Goal: Task Accomplishment & Management: Manage account settings

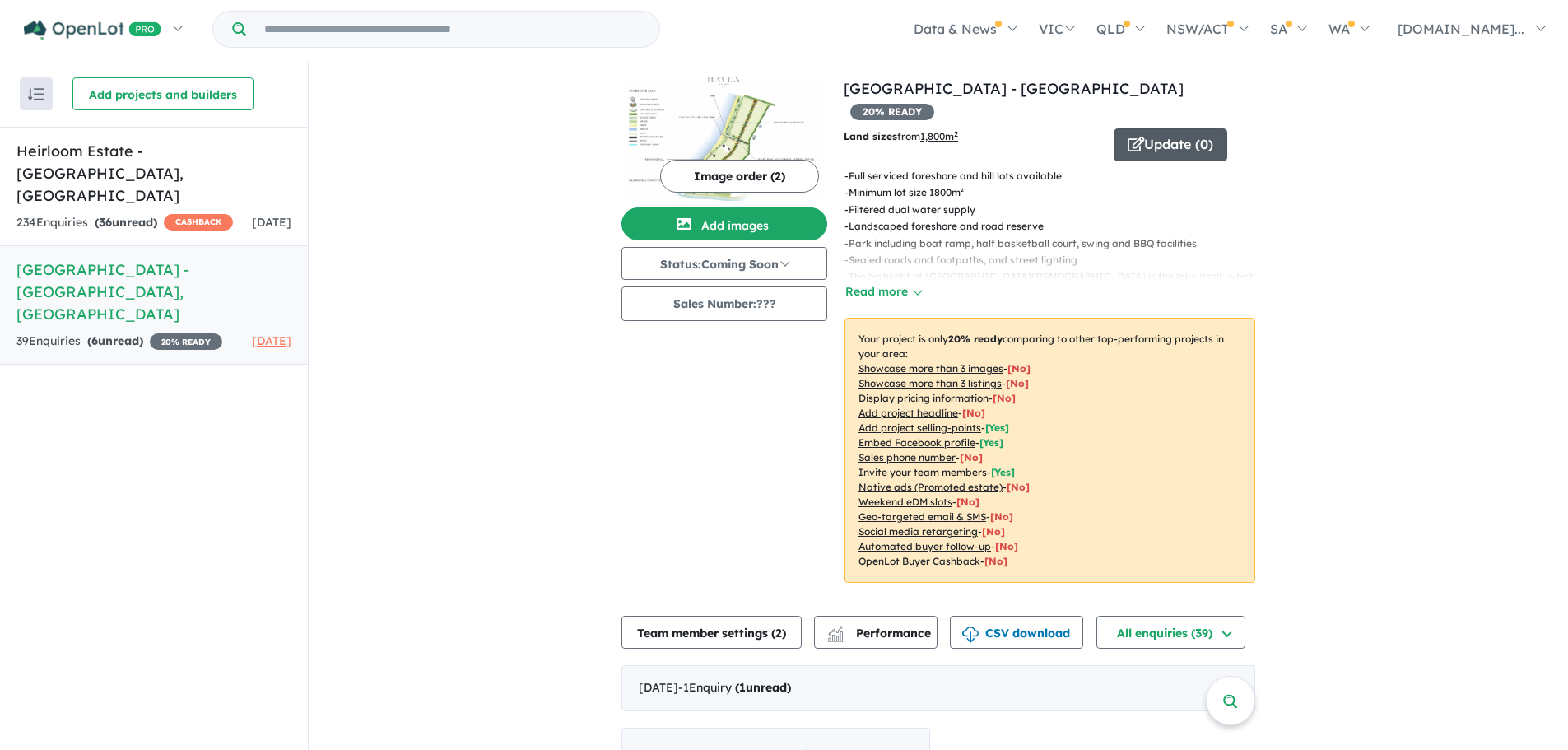
click at [1164, 128] on button "Update ( 0 )" at bounding box center [1170, 144] width 113 height 32
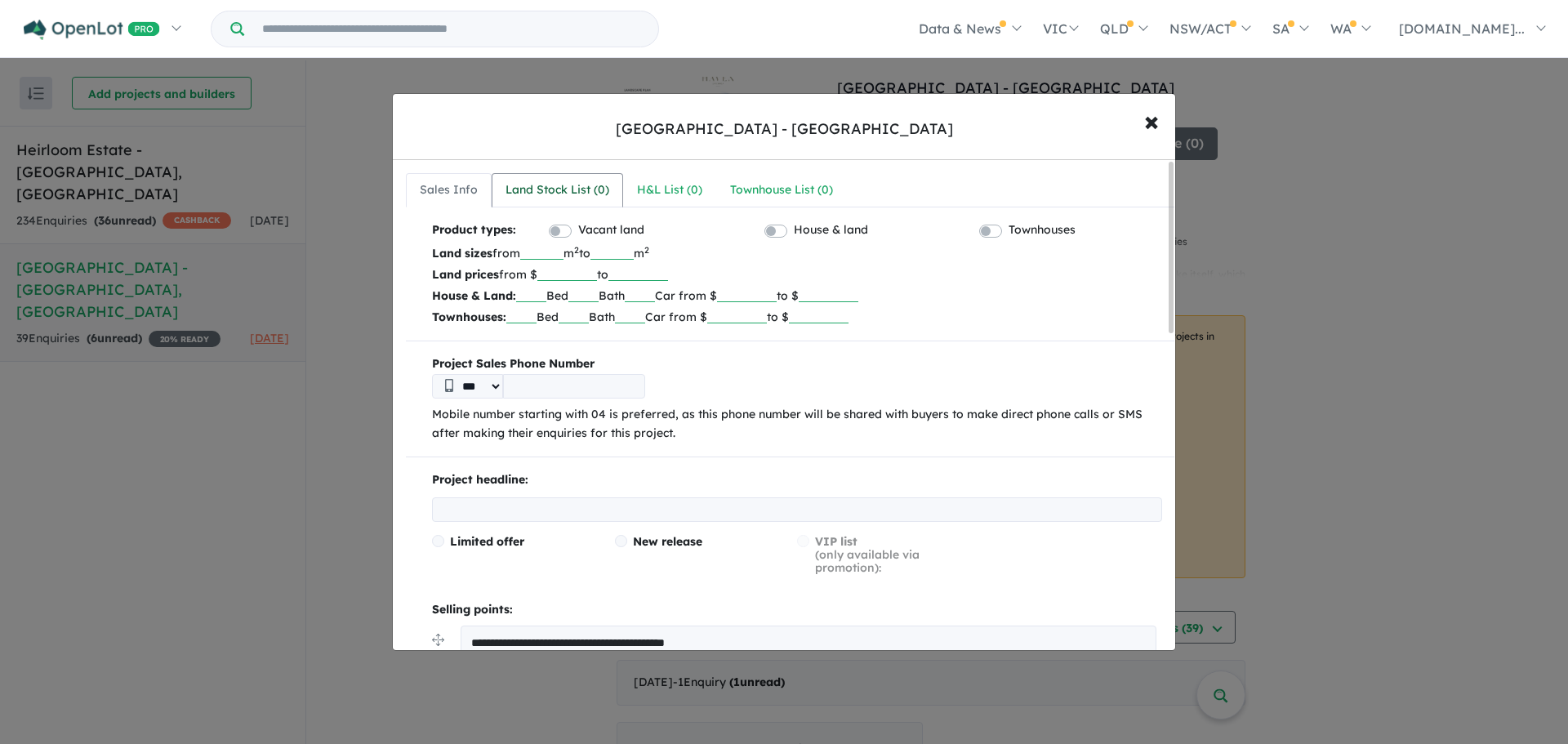
click at [560, 189] on div "Land Stock List ( 0 )" at bounding box center [557, 190] width 104 height 19
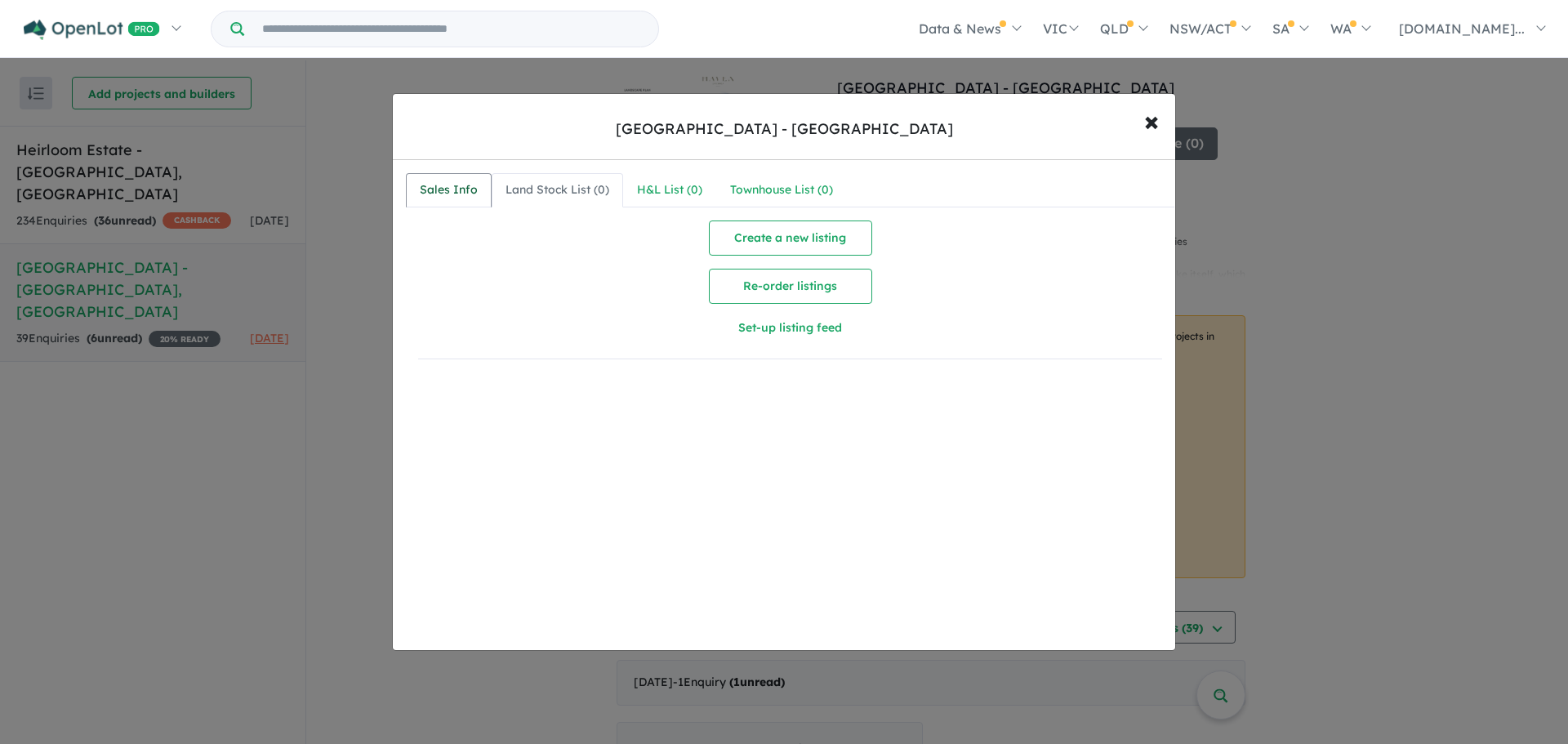
click at [458, 196] on div "Sales Info" at bounding box center [448, 190] width 58 height 19
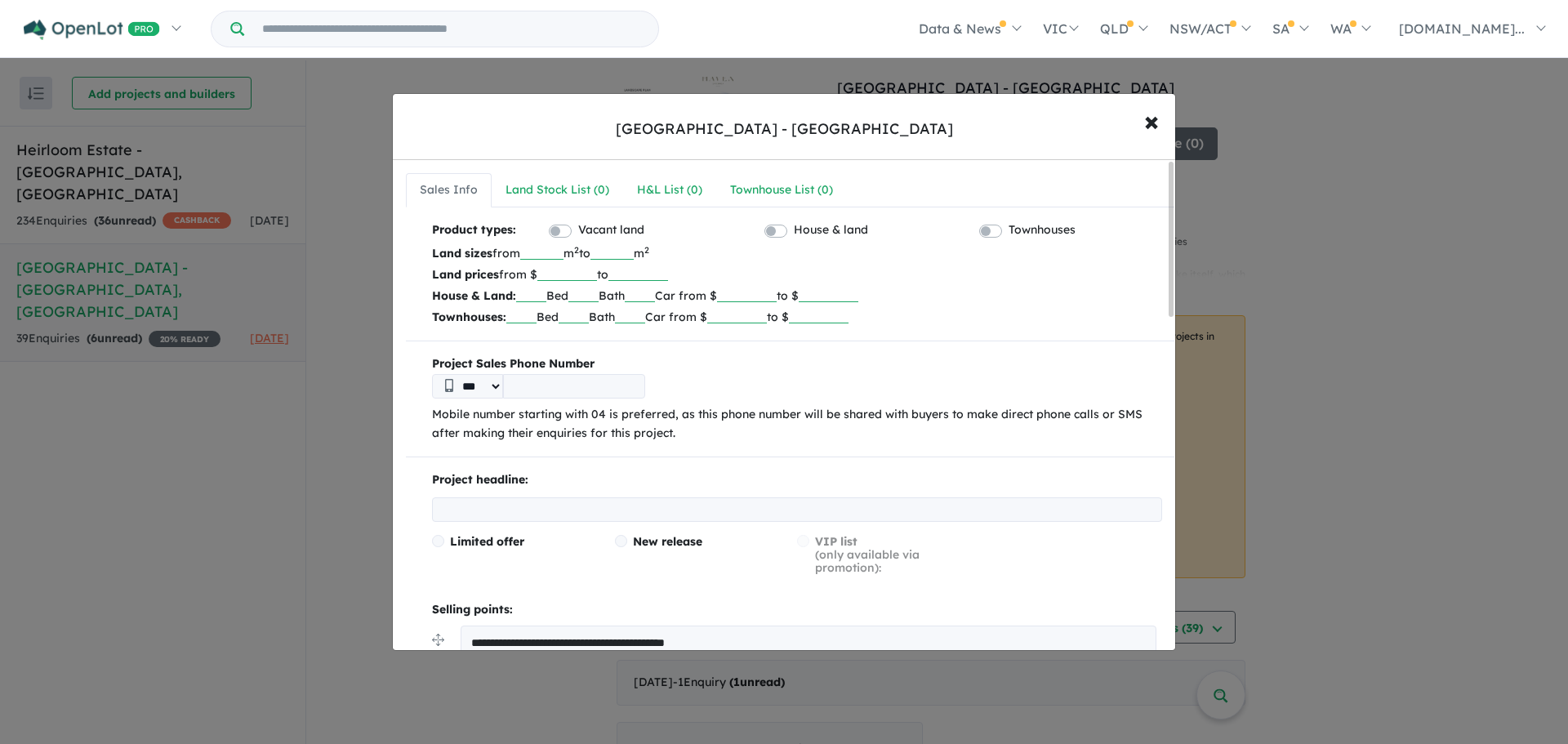
click at [134, 178] on div "**********" at bounding box center [784, 372] width 1568 height 744
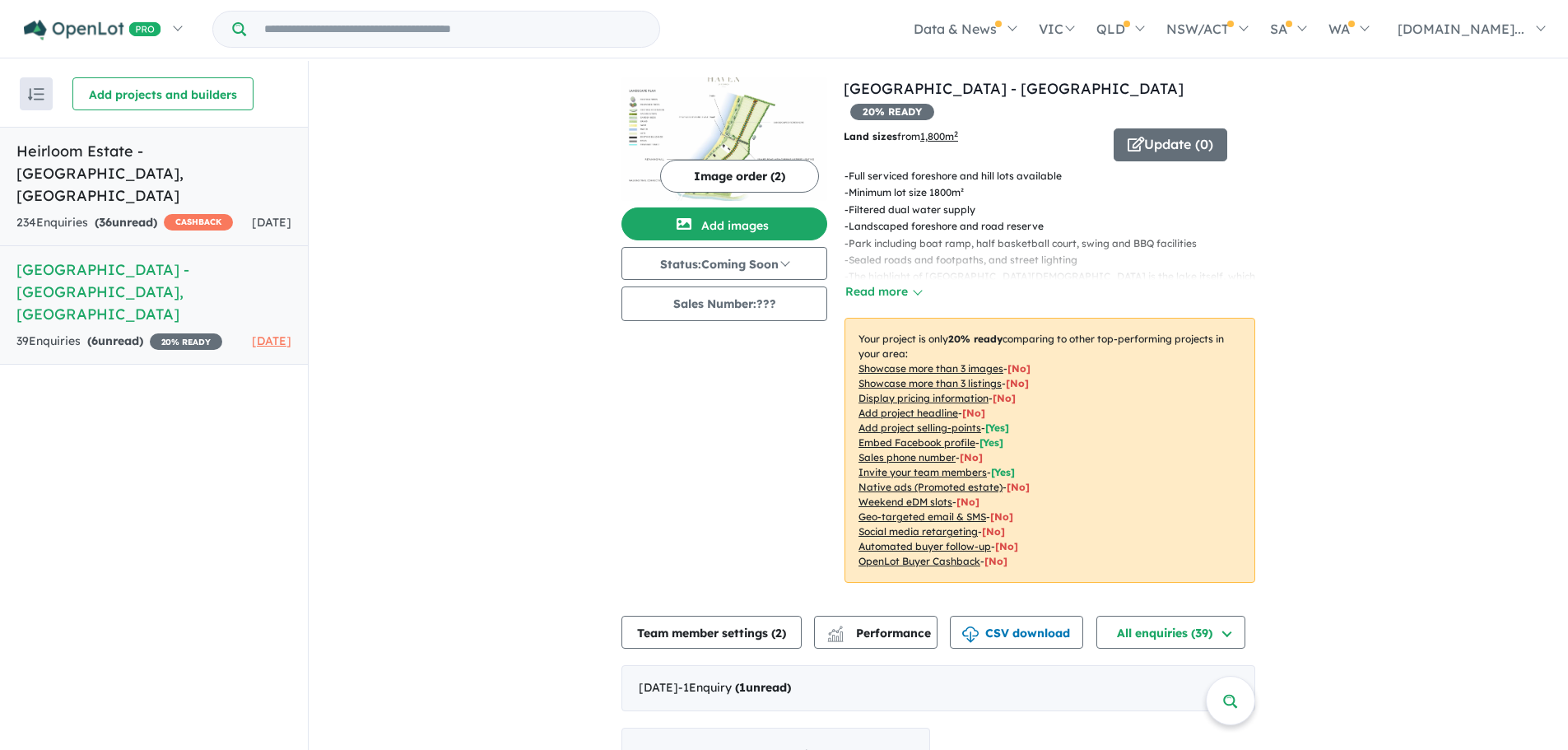
click at [142, 168] on link "Heirloom Estate - [GEOGRAPHIC_DATA][PERSON_NAME][GEOGRAPHIC_DATA] 234 Enquir ie…" at bounding box center [154, 187] width 308 height 120
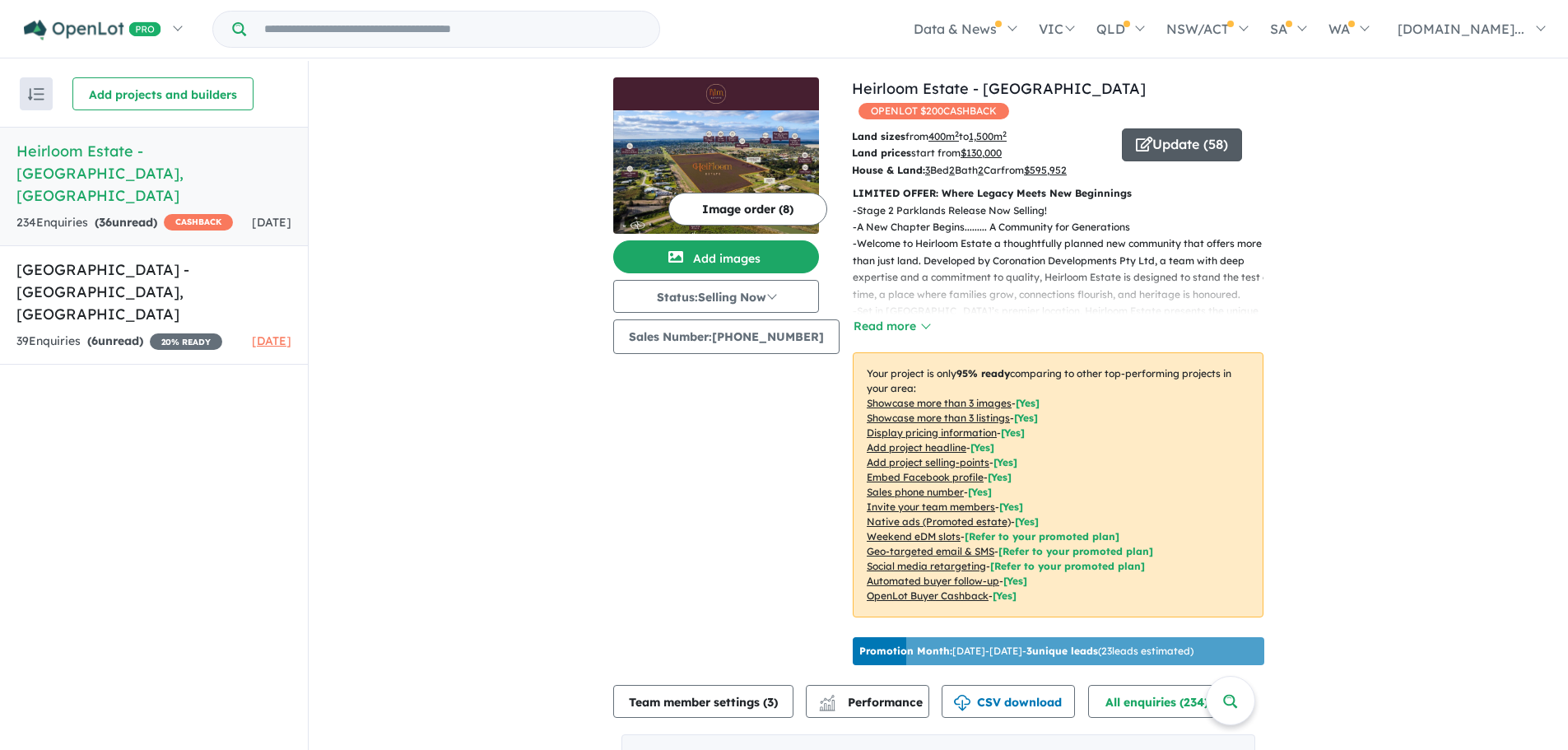
click at [1181, 128] on button "Update ( 58 )" at bounding box center [1182, 144] width 121 height 32
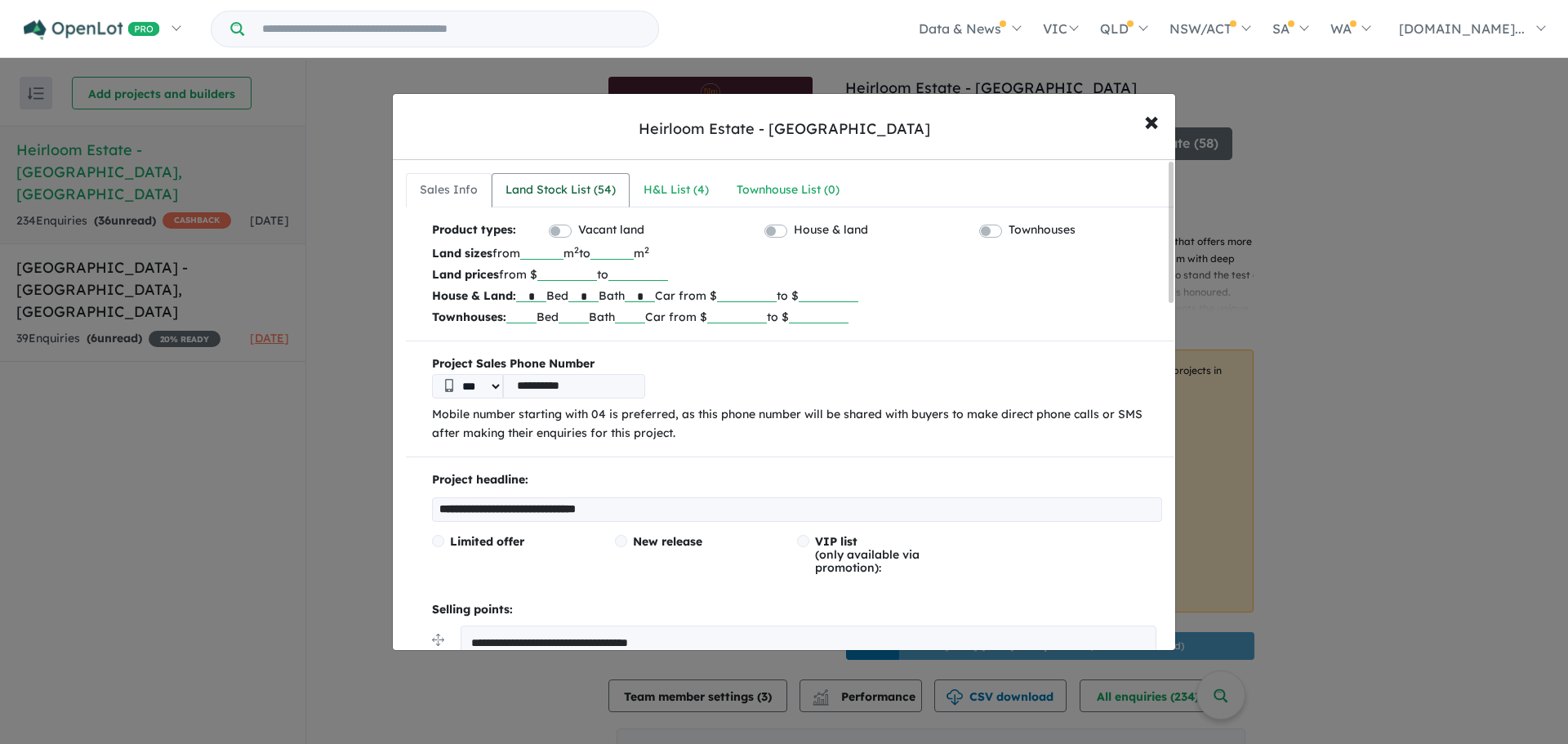
click at [575, 192] on div "Land Stock List ( 54 )" at bounding box center [561, 190] width 110 height 19
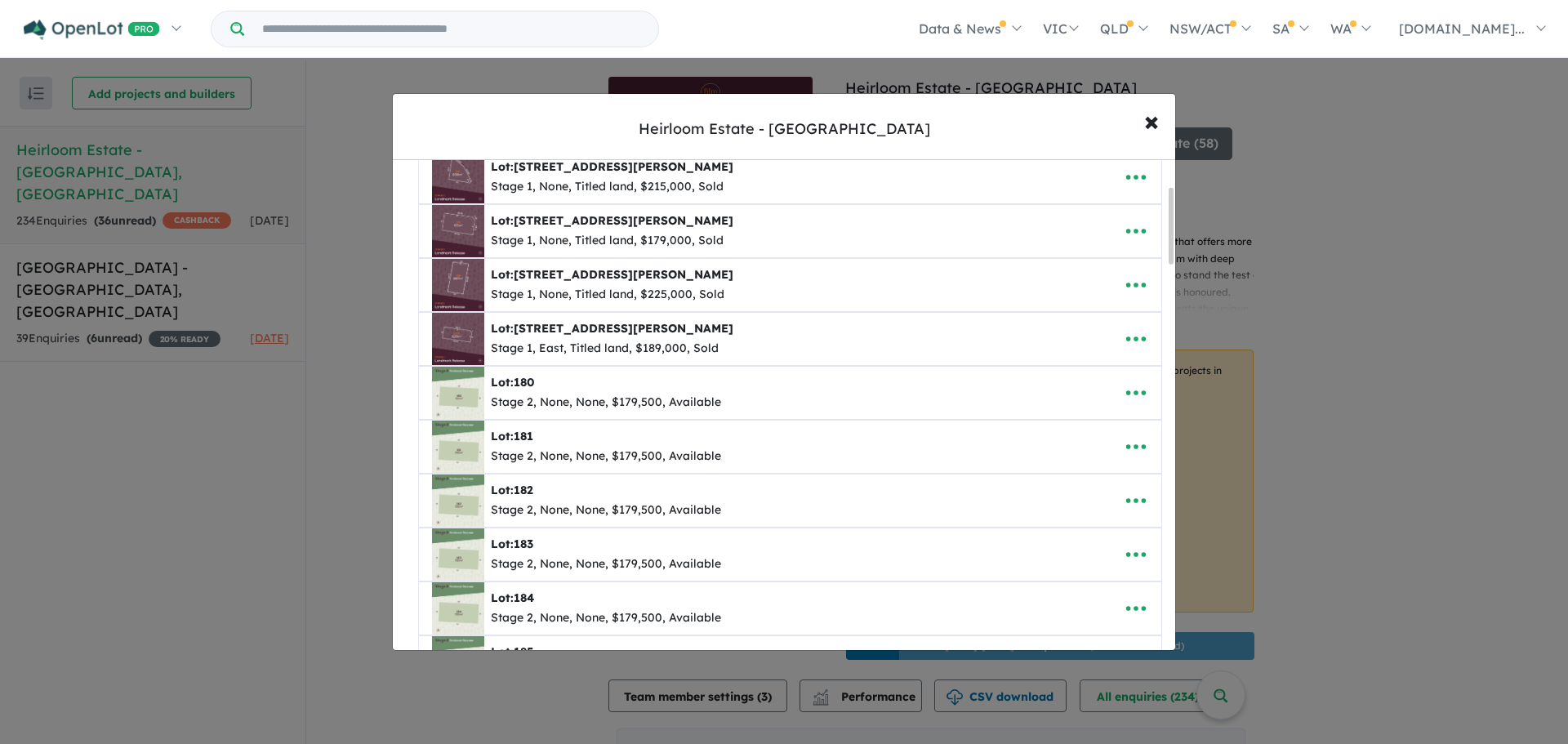
scroll to position [163, 0]
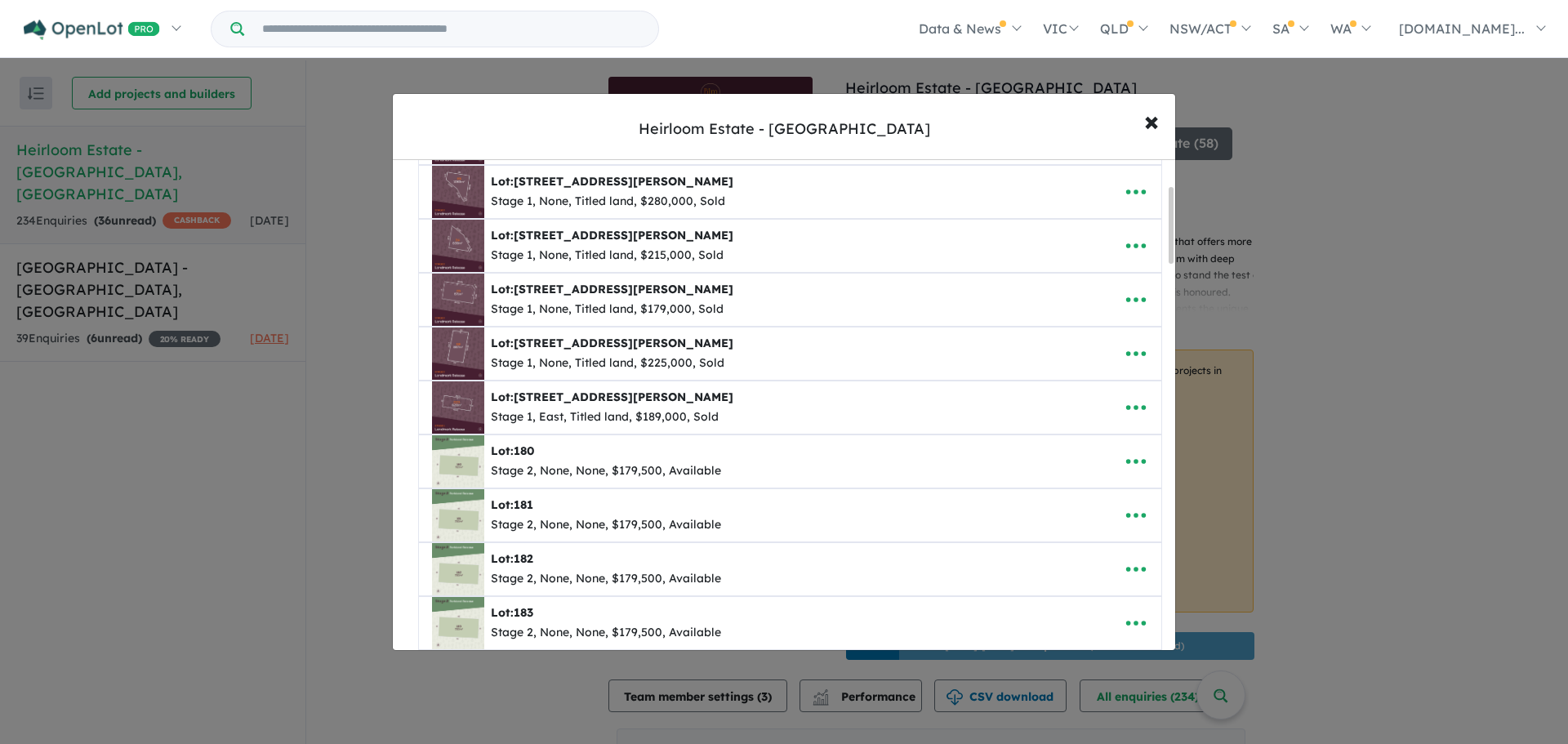
click at [466, 467] on img at bounding box center [458, 461] width 52 height 52
click at [1132, 461] on icon "button" at bounding box center [1135, 461] width 19 height 5
click at [1091, 499] on link "Edit" at bounding box center [1099, 501] width 121 height 38
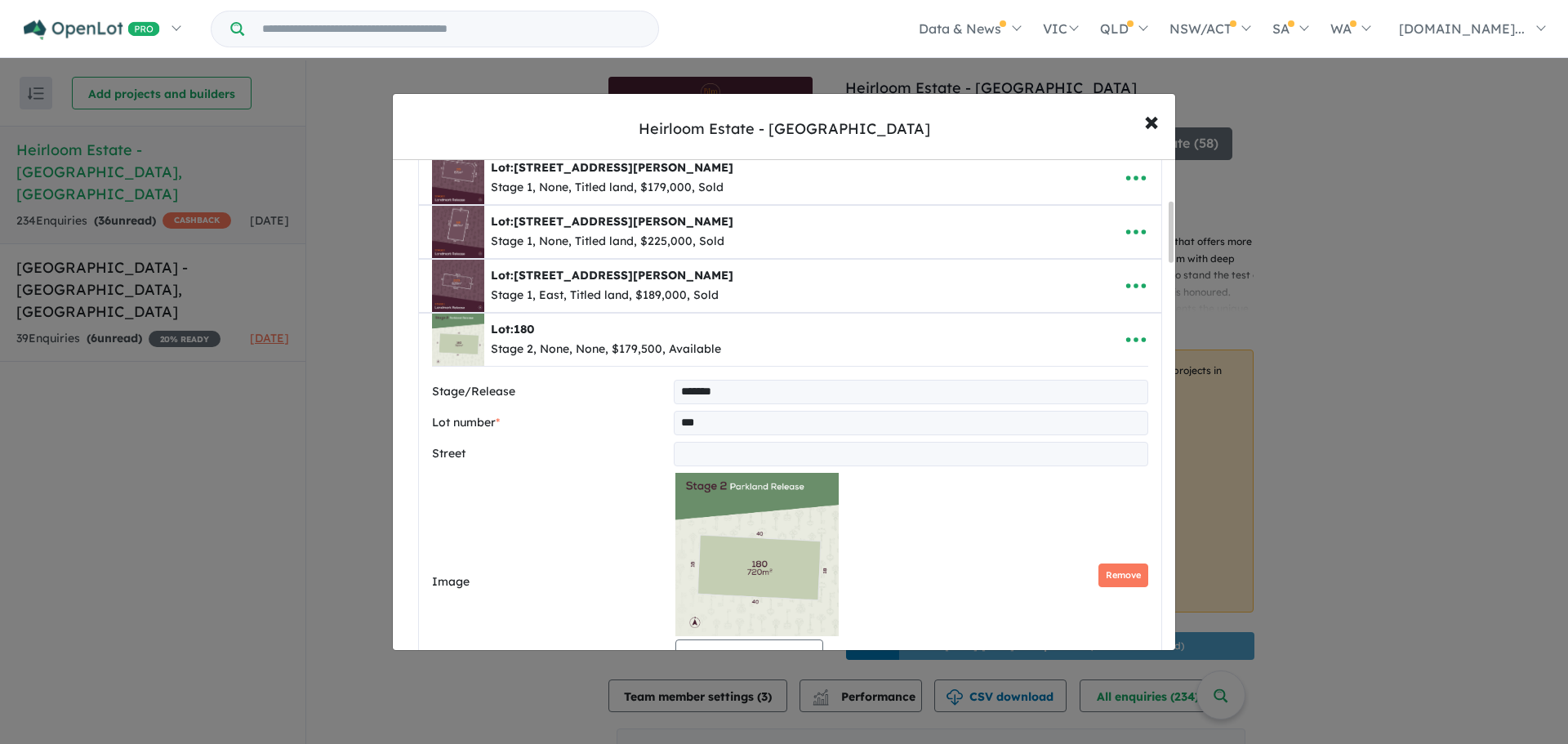
scroll to position [327, 0]
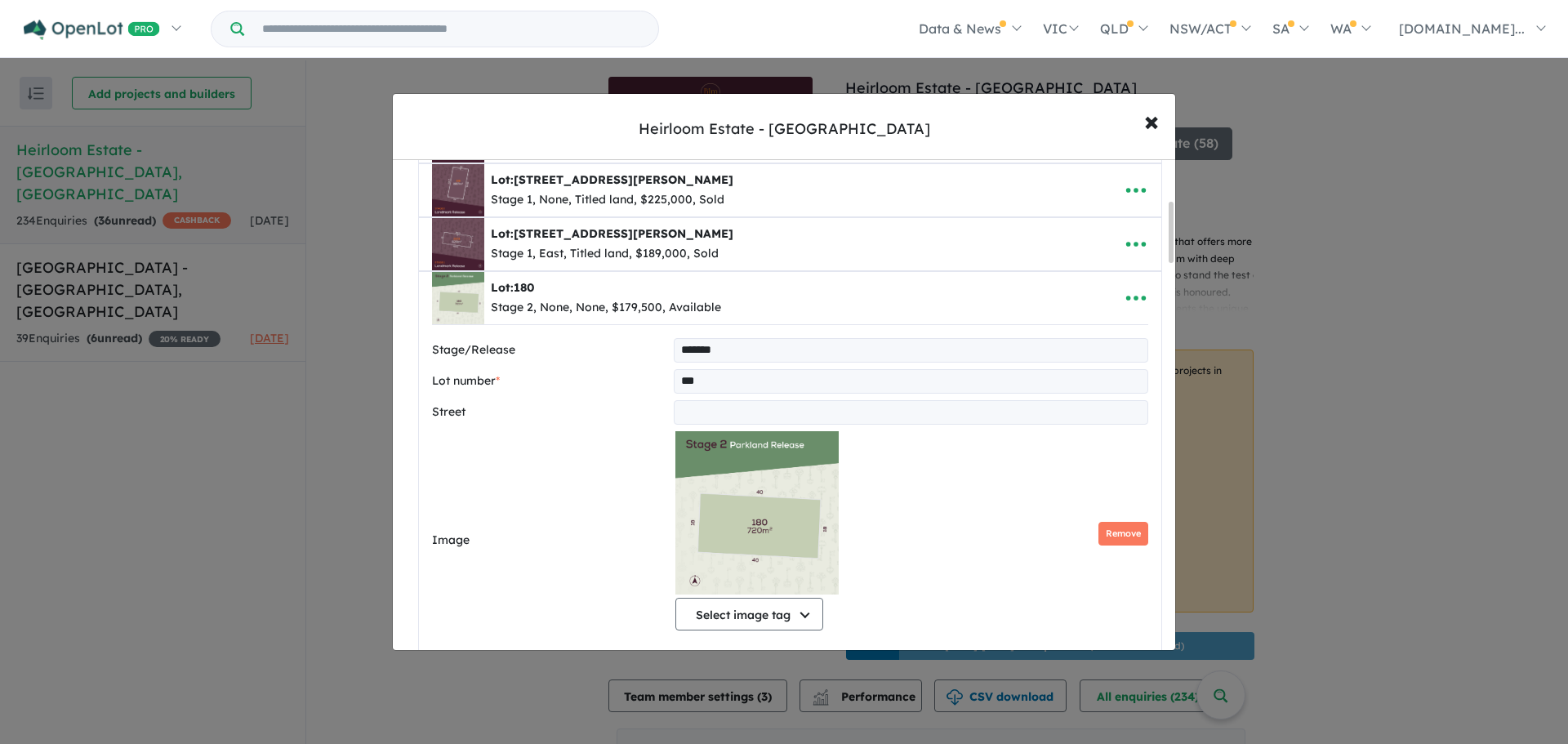
click at [769, 502] on img at bounding box center [757, 512] width 163 height 163
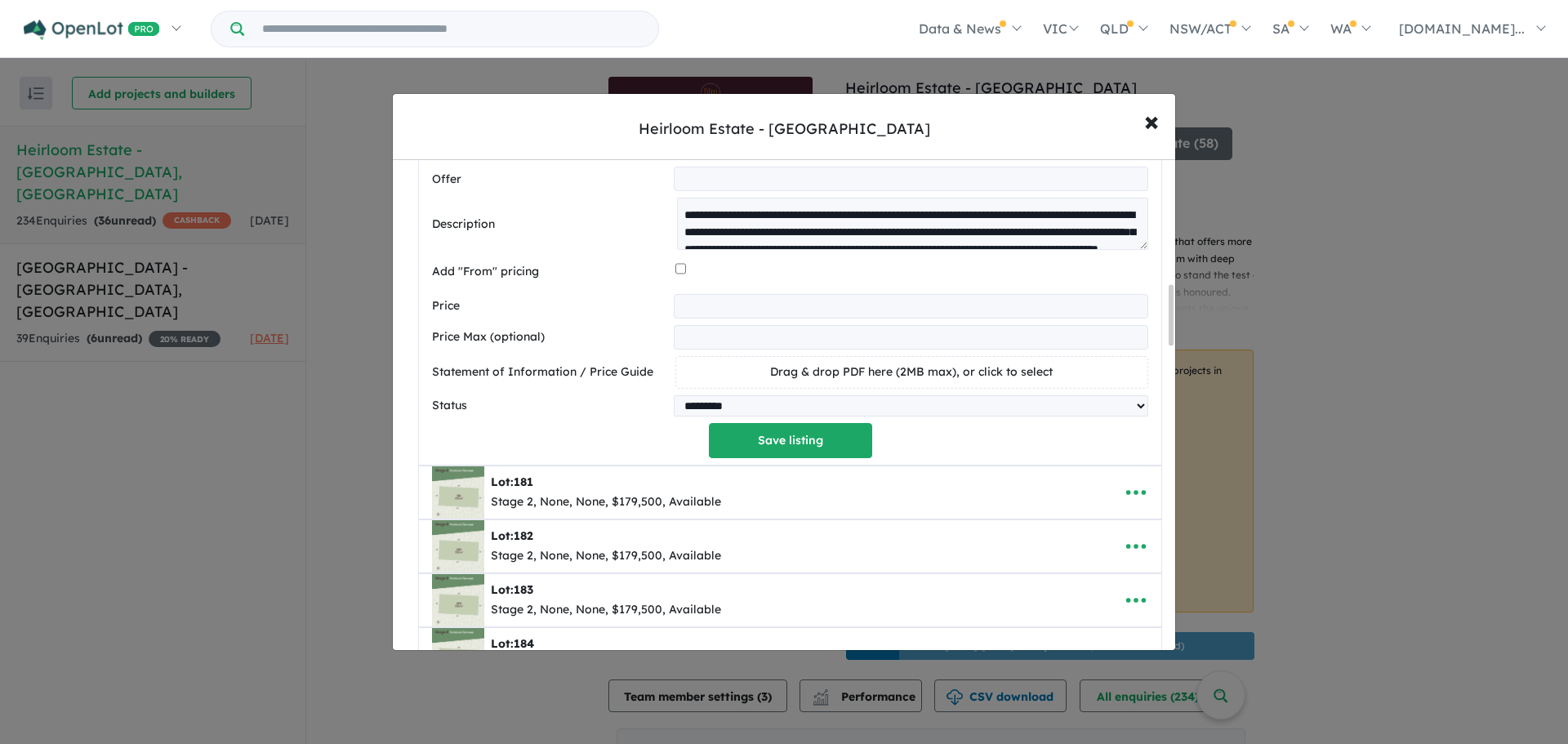
scroll to position [1103, 0]
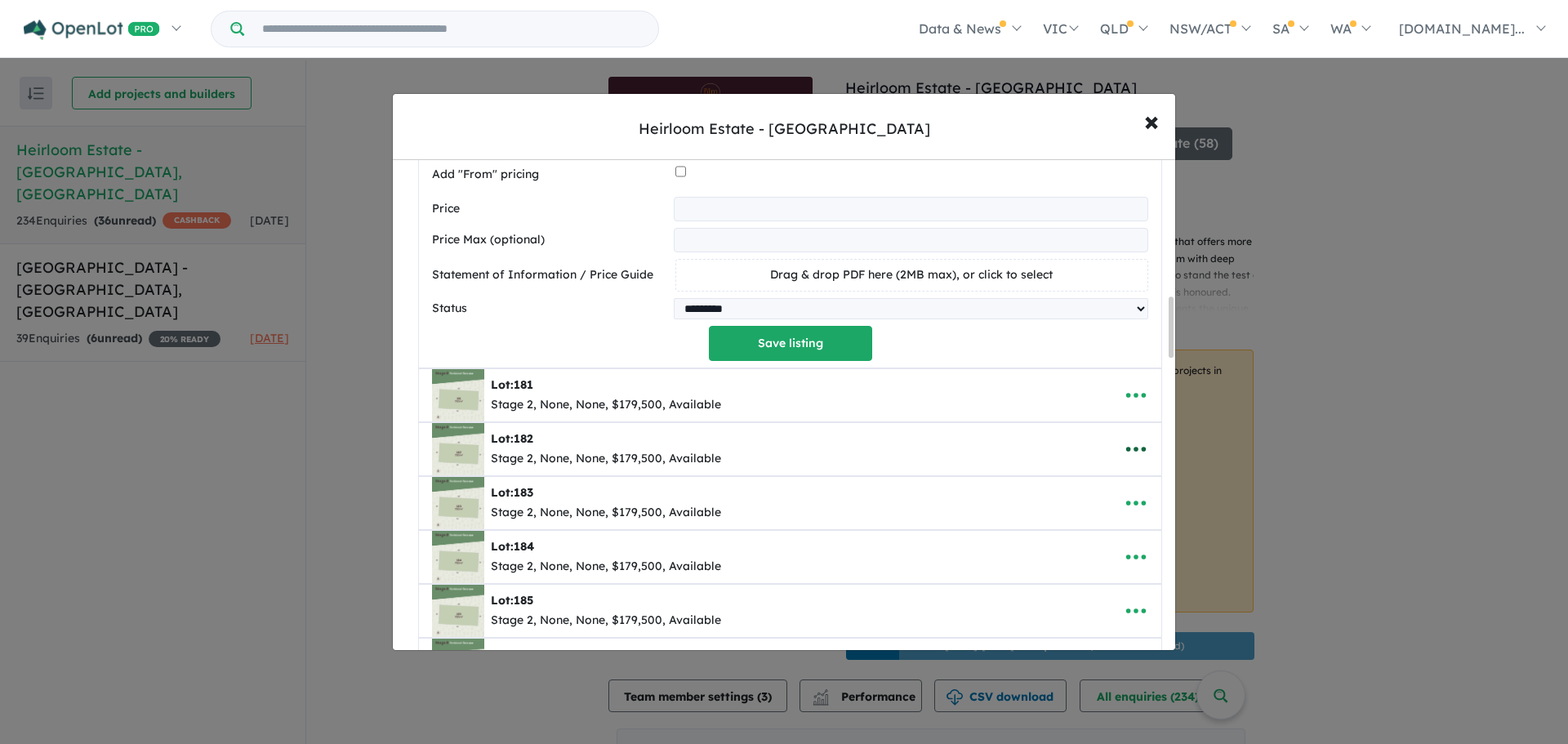
drag, startPoint x: 1130, startPoint y: 454, endPoint x: 1112, endPoint y: 451, distance: 18.2
click at [1130, 452] on icon "button" at bounding box center [1135, 448] width 19 height 5
click at [1074, 494] on link "Edit" at bounding box center [1099, 489] width 121 height 38
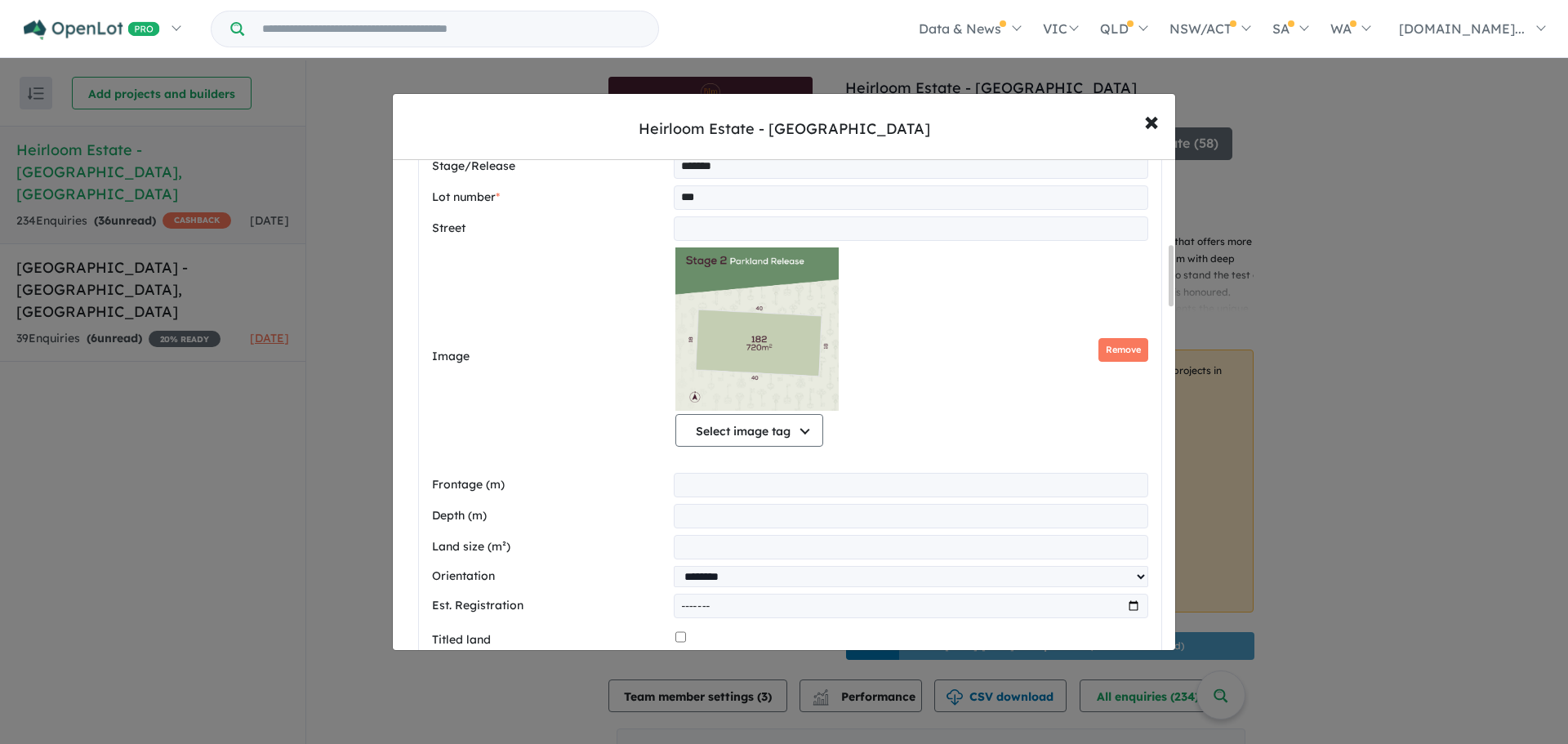
scroll to position [683, 0]
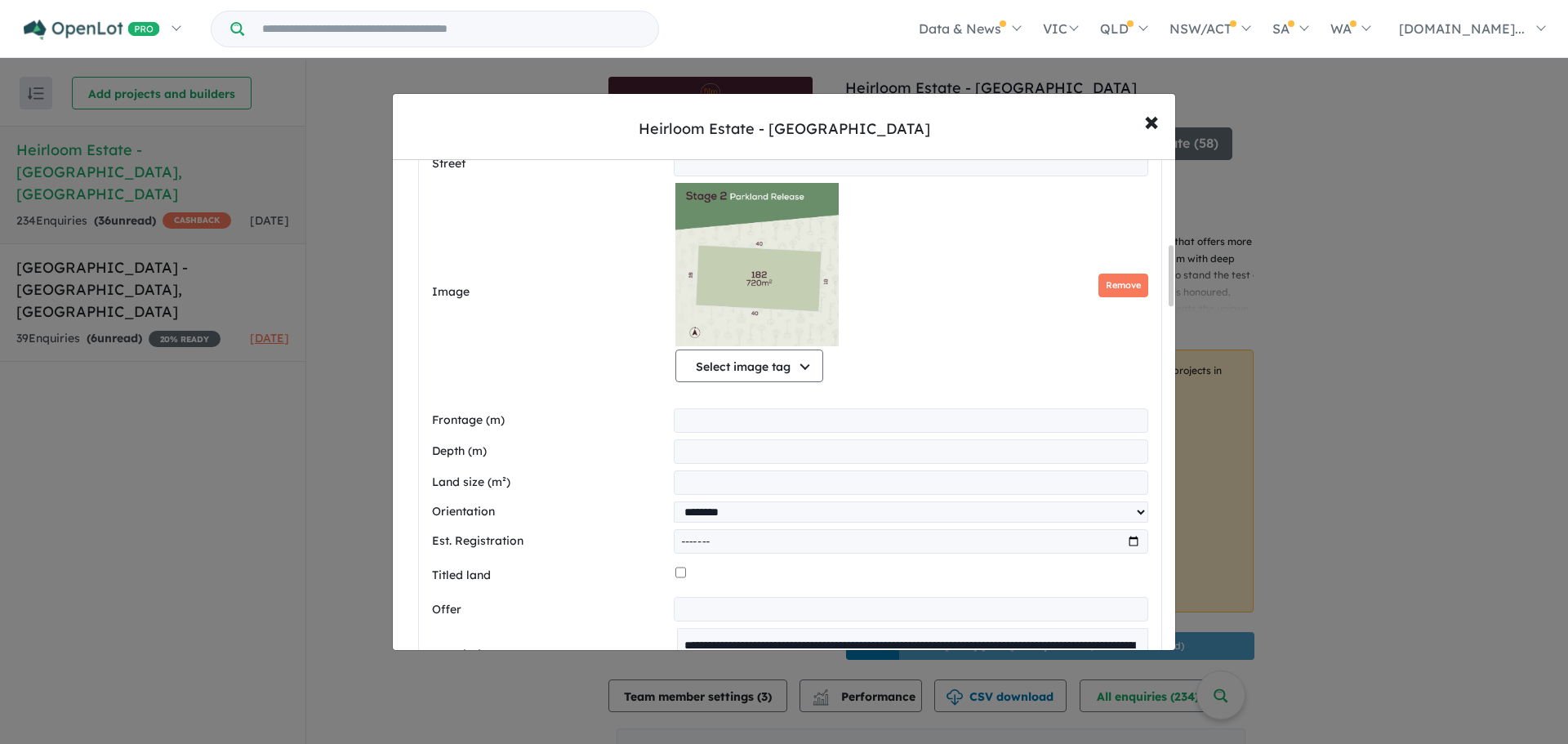
click at [760, 273] on img at bounding box center [757, 264] width 163 height 163
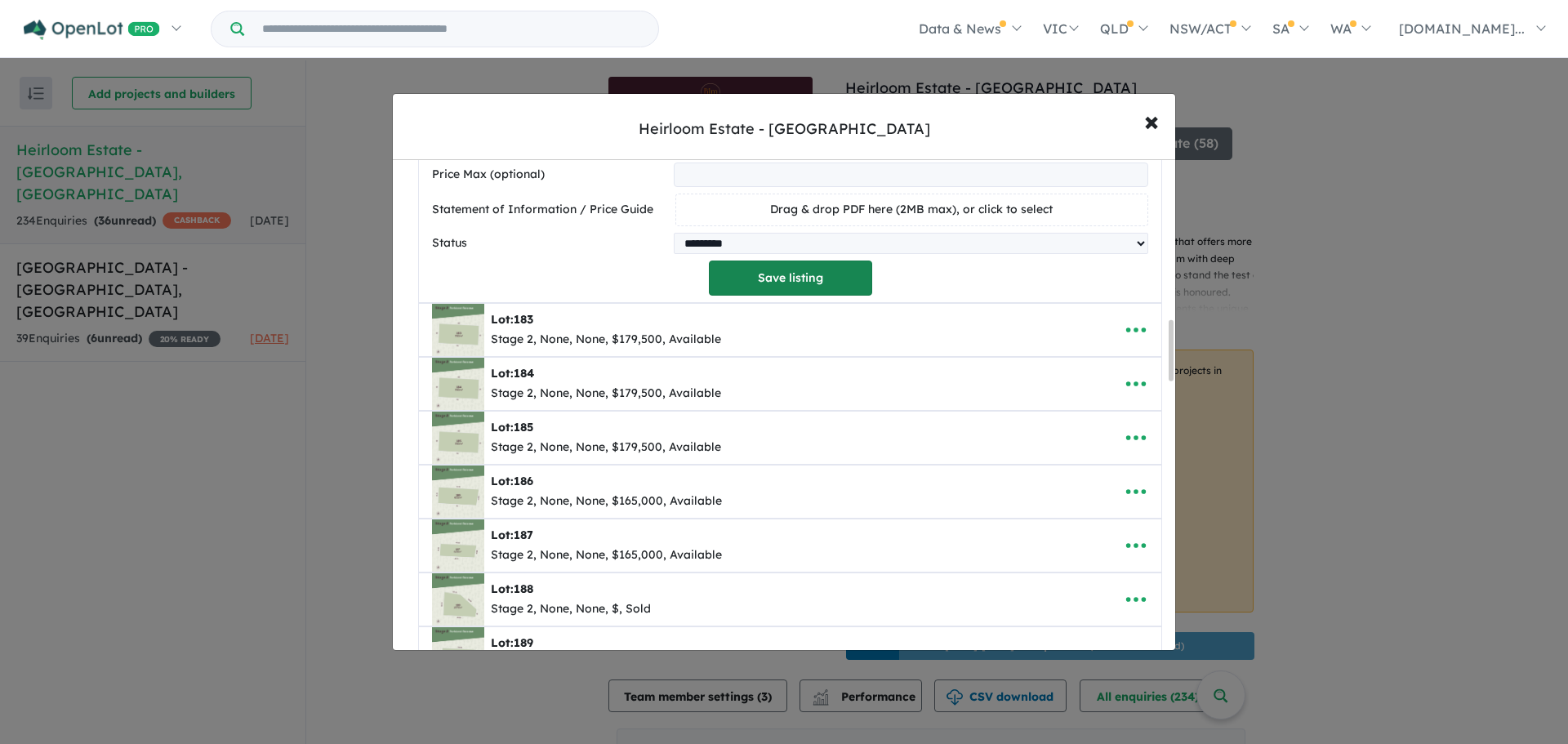
scroll to position [1234, 0]
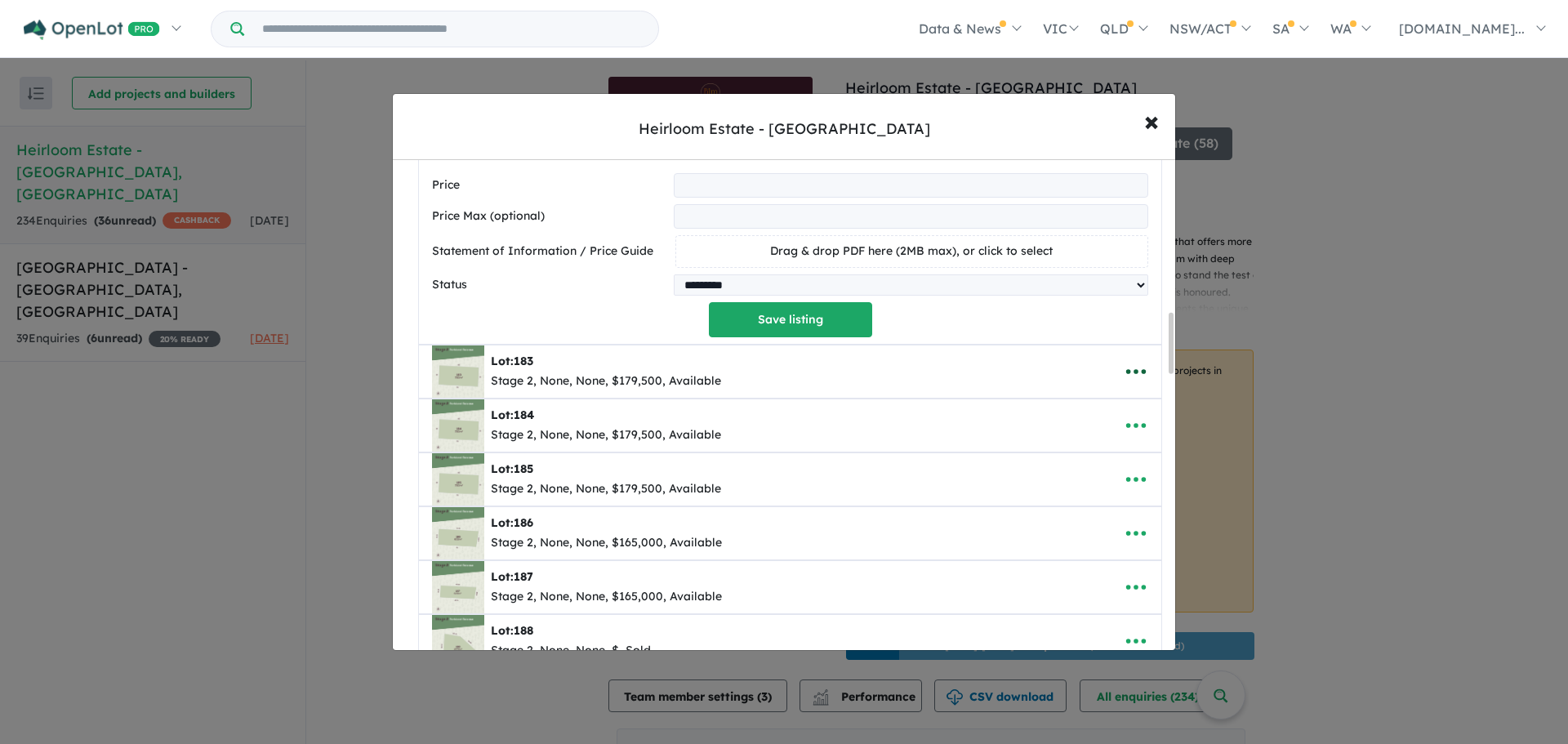
click at [1129, 374] on icon "button" at bounding box center [1135, 371] width 19 height 5
click at [1085, 411] on link "Edit" at bounding box center [1099, 412] width 121 height 38
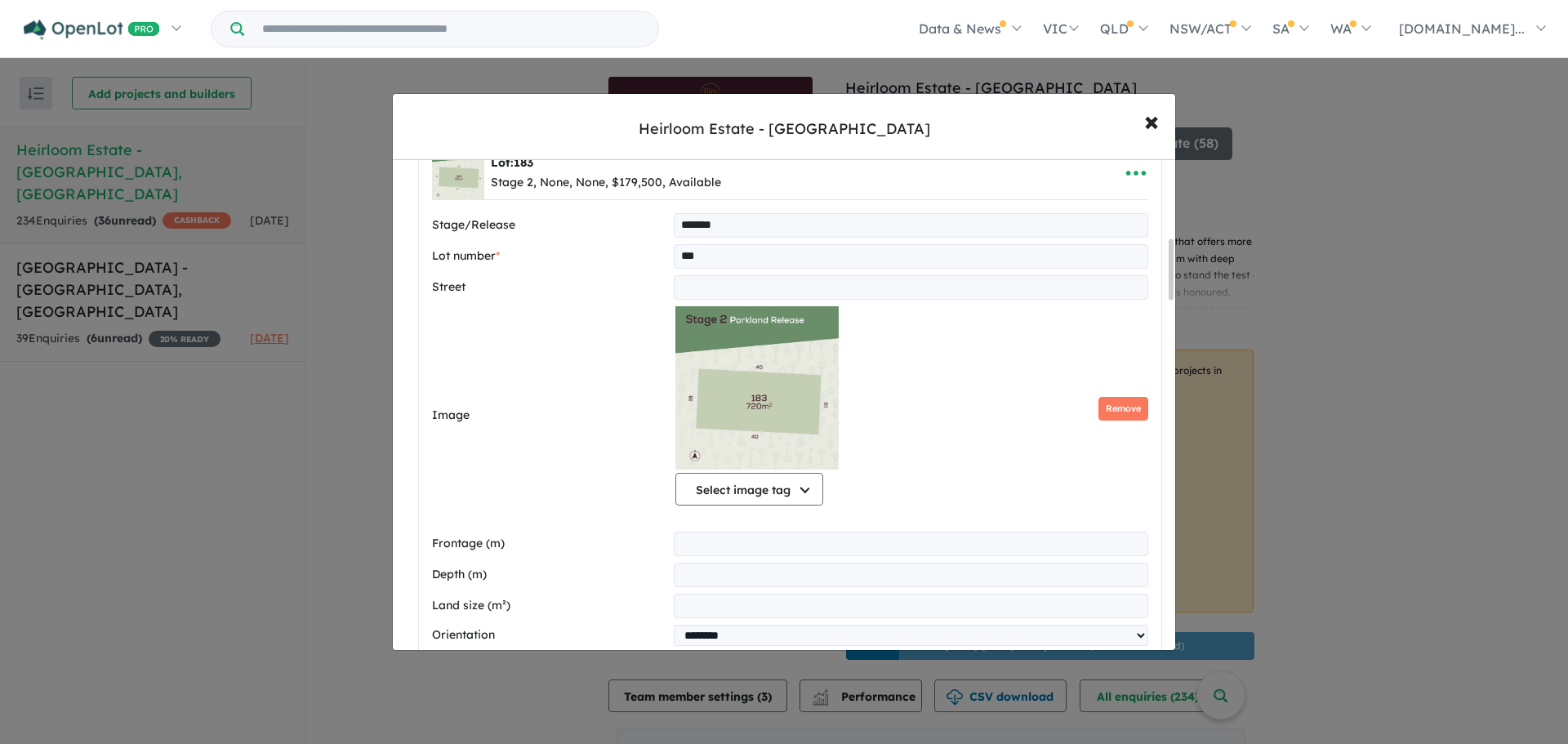
scroll to position [655, 0]
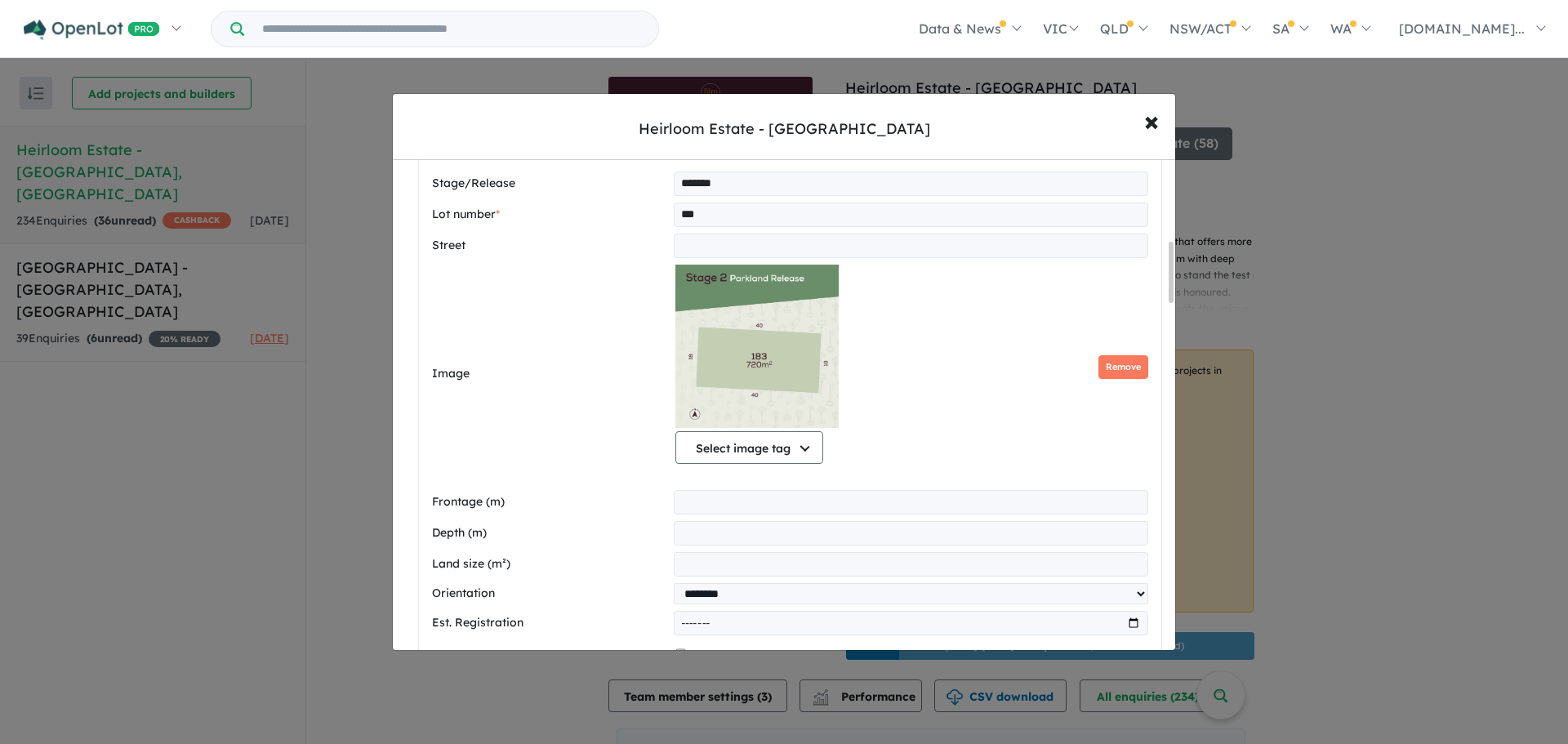
click at [758, 365] on img at bounding box center [757, 345] width 163 height 163
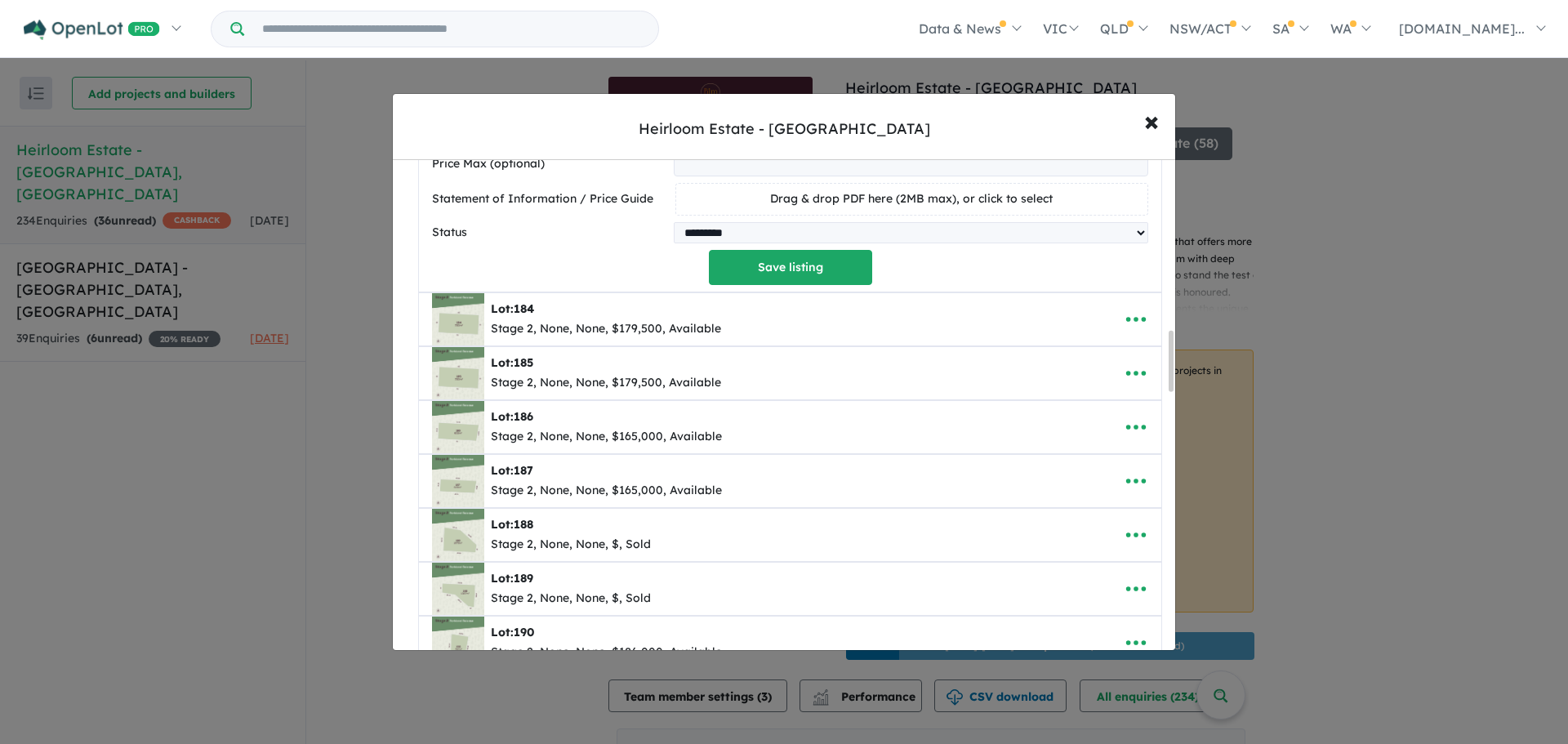
scroll to position [1431, 0]
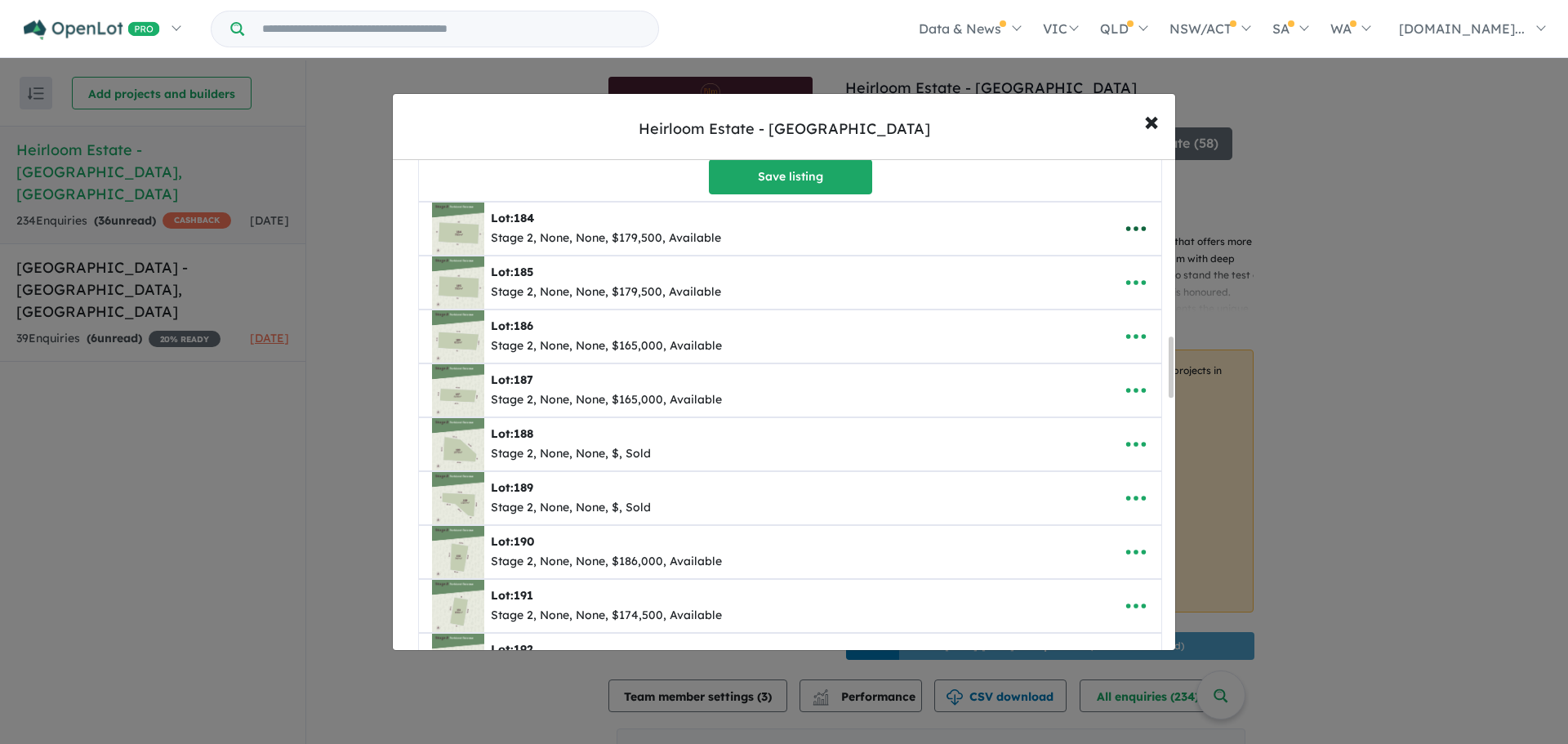
click at [1125, 233] on icon "button" at bounding box center [1136, 228] width 25 height 25
click at [1062, 275] on link "Edit" at bounding box center [1099, 268] width 121 height 38
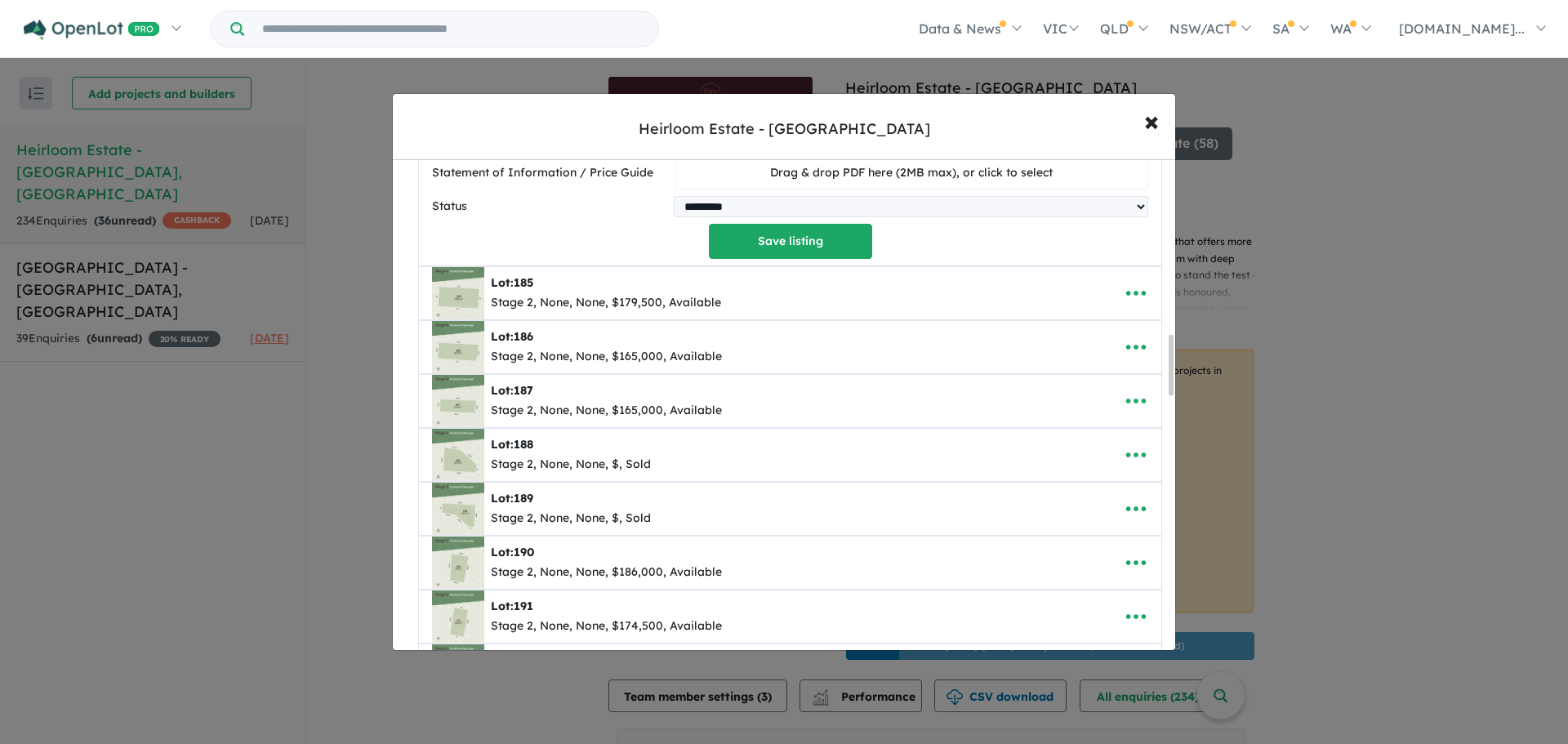
scroll to position [1424, 0]
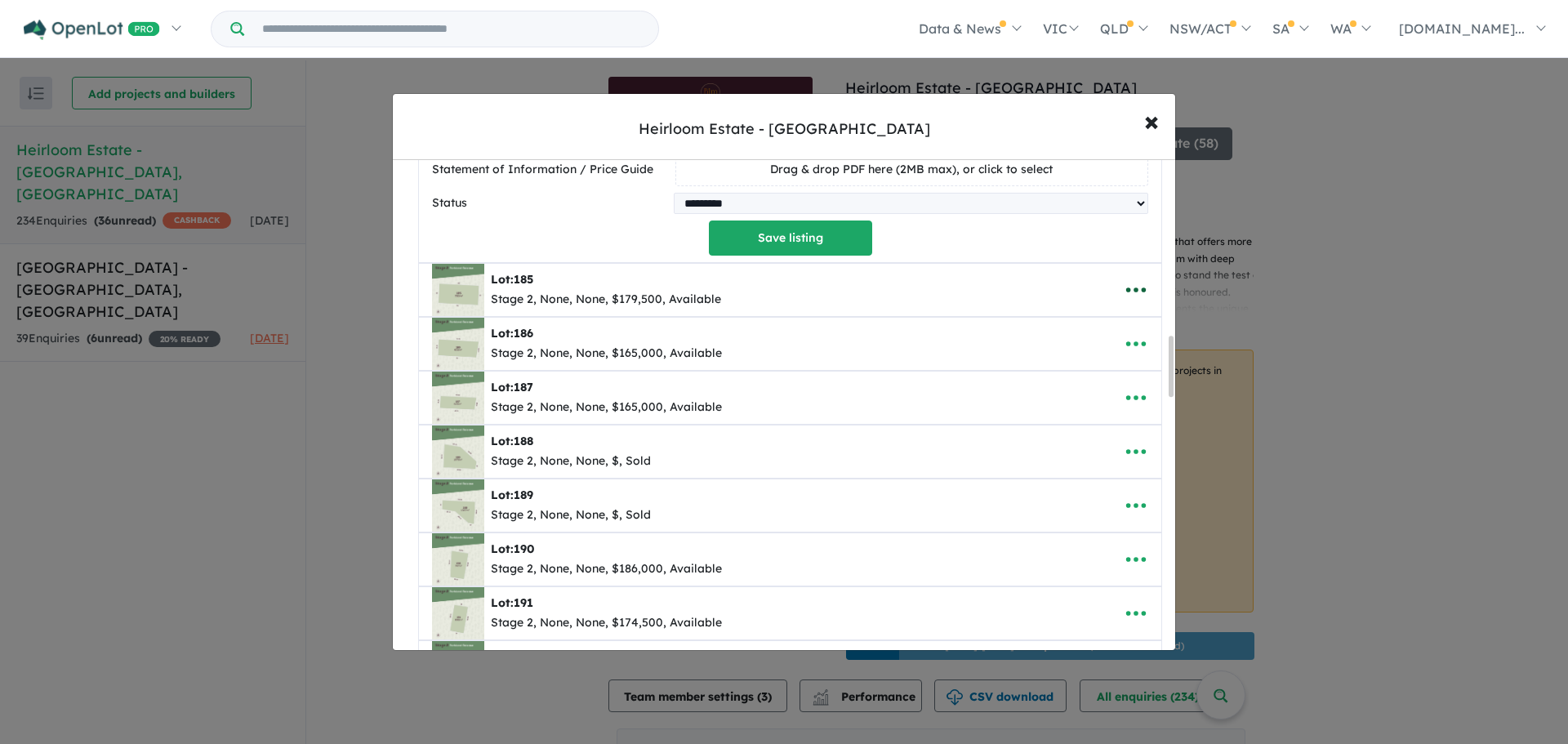
click at [1132, 293] on icon "button" at bounding box center [1135, 289] width 19 height 5
click at [1084, 337] on link "Edit" at bounding box center [1099, 330] width 121 height 38
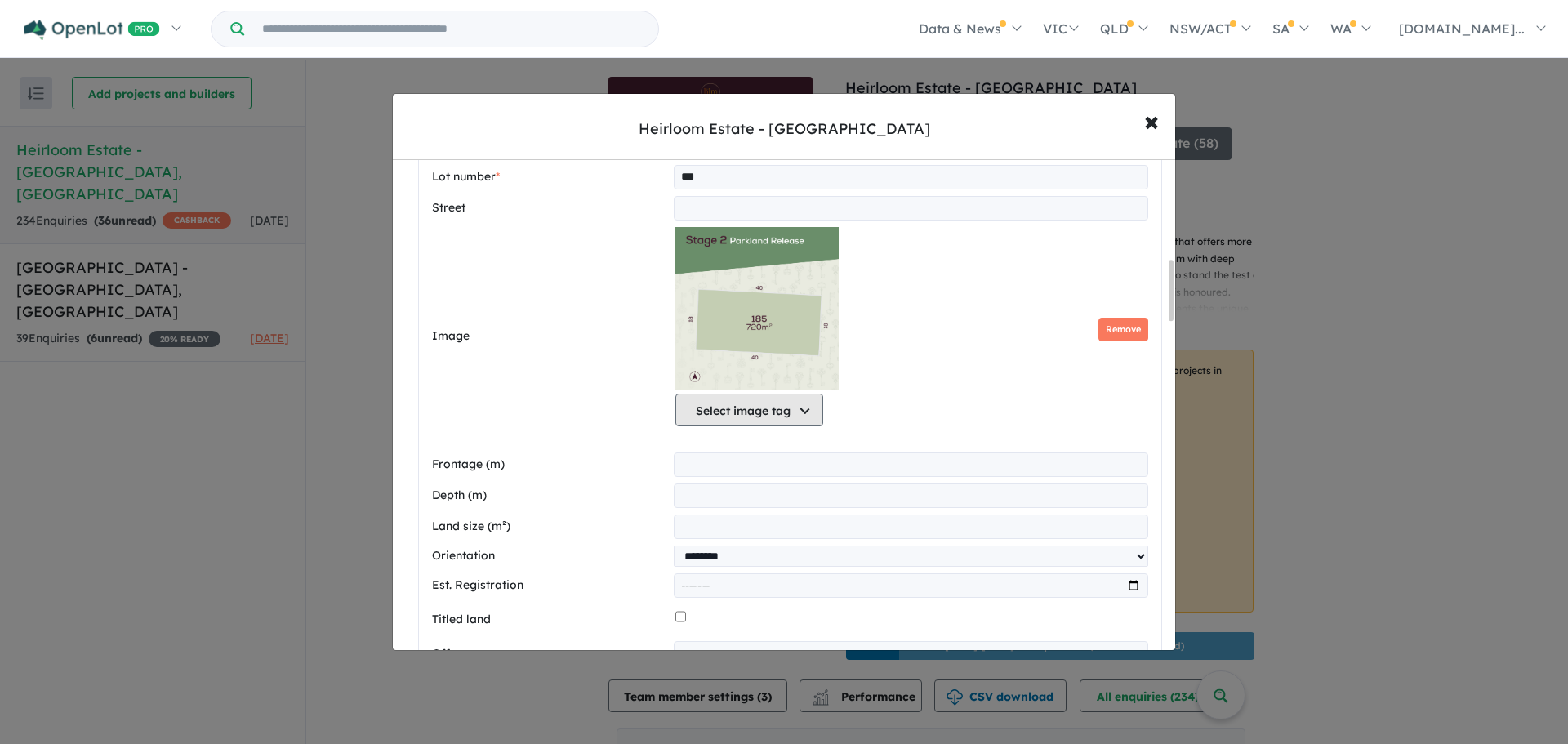
scroll to position [804, 0]
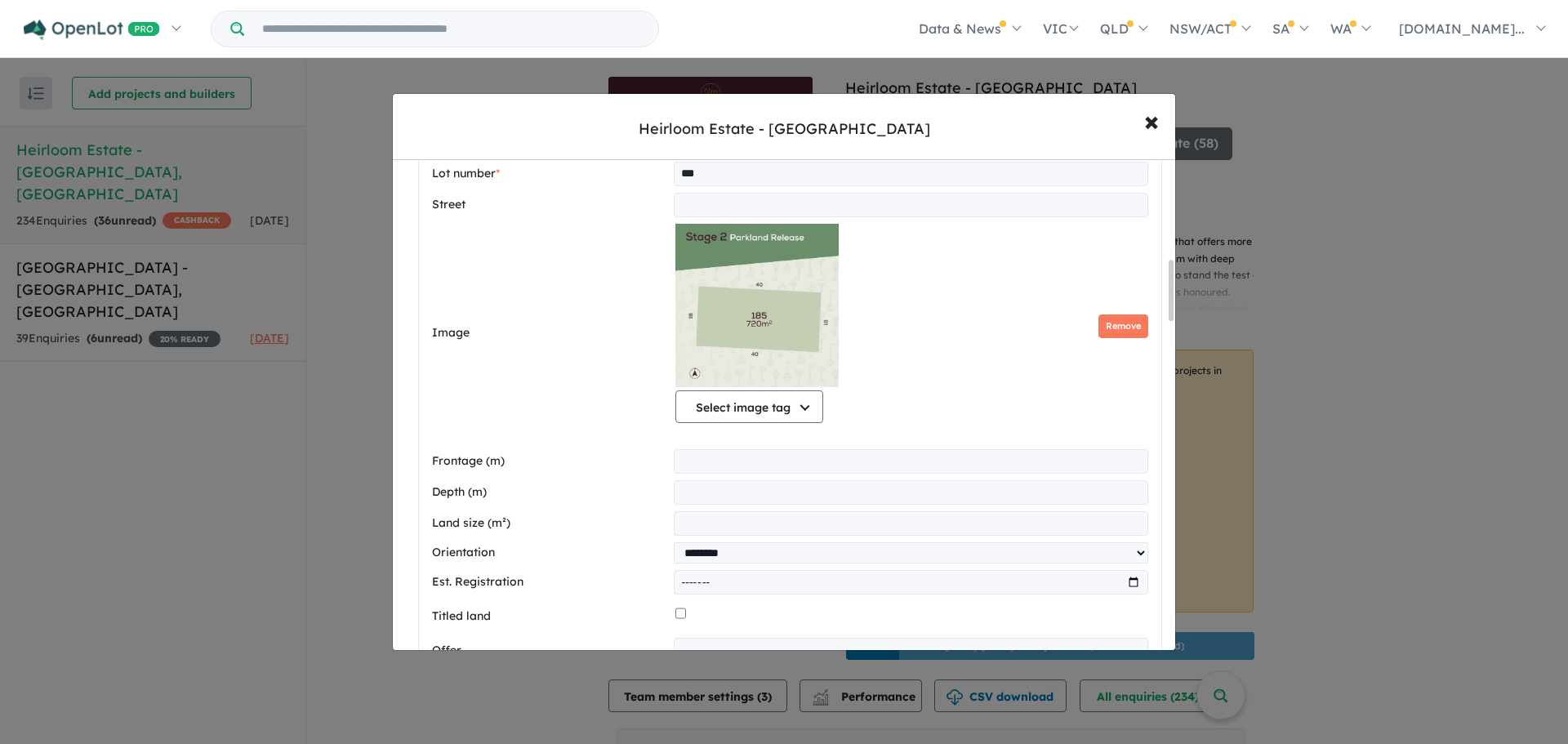
click at [740, 323] on img at bounding box center [757, 305] width 163 height 163
click at [1151, 123] on span "×" at bounding box center [1152, 121] width 15 height 35
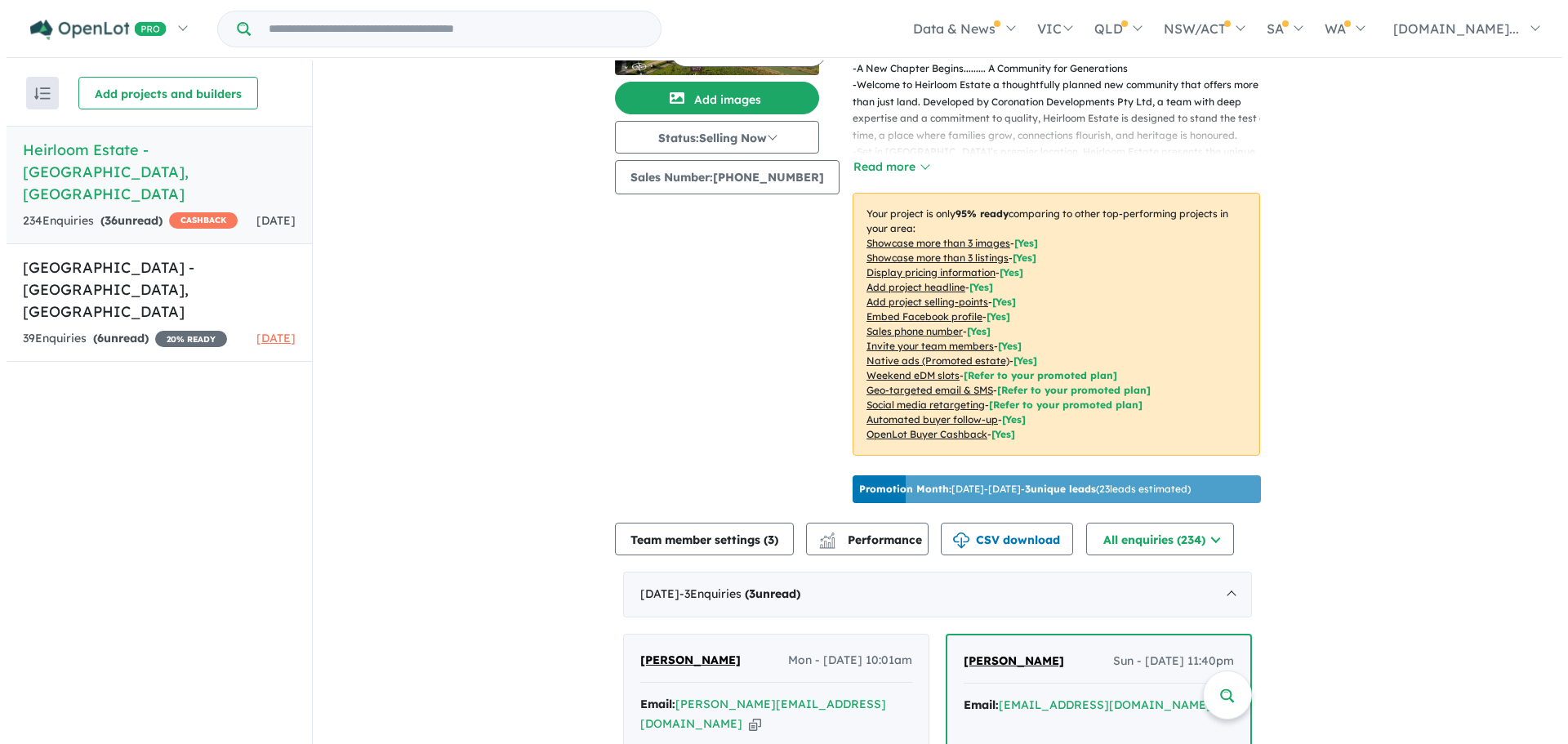
scroll to position [0, 0]
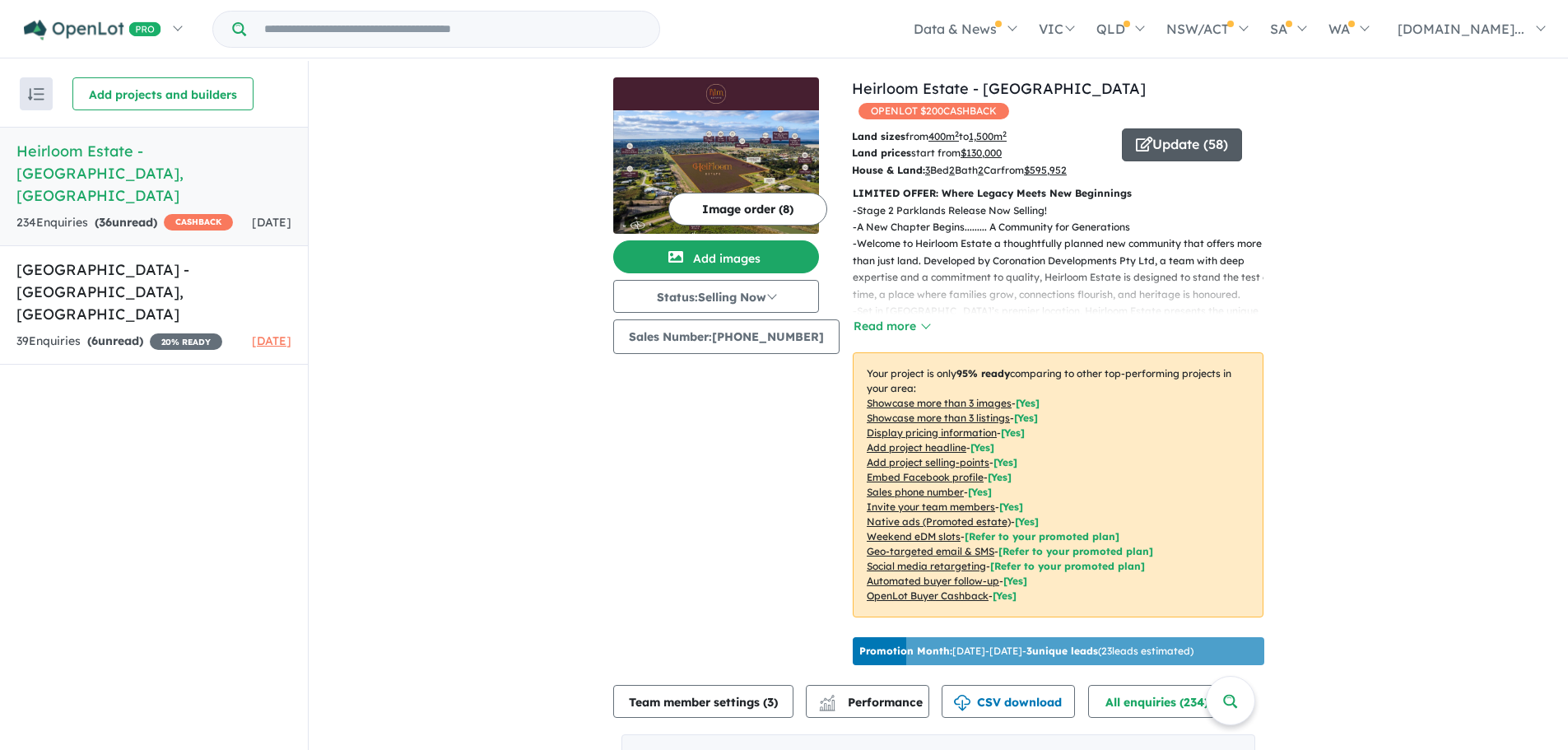
click at [1157, 128] on button "Update ( 58 )" at bounding box center [1182, 144] width 121 height 32
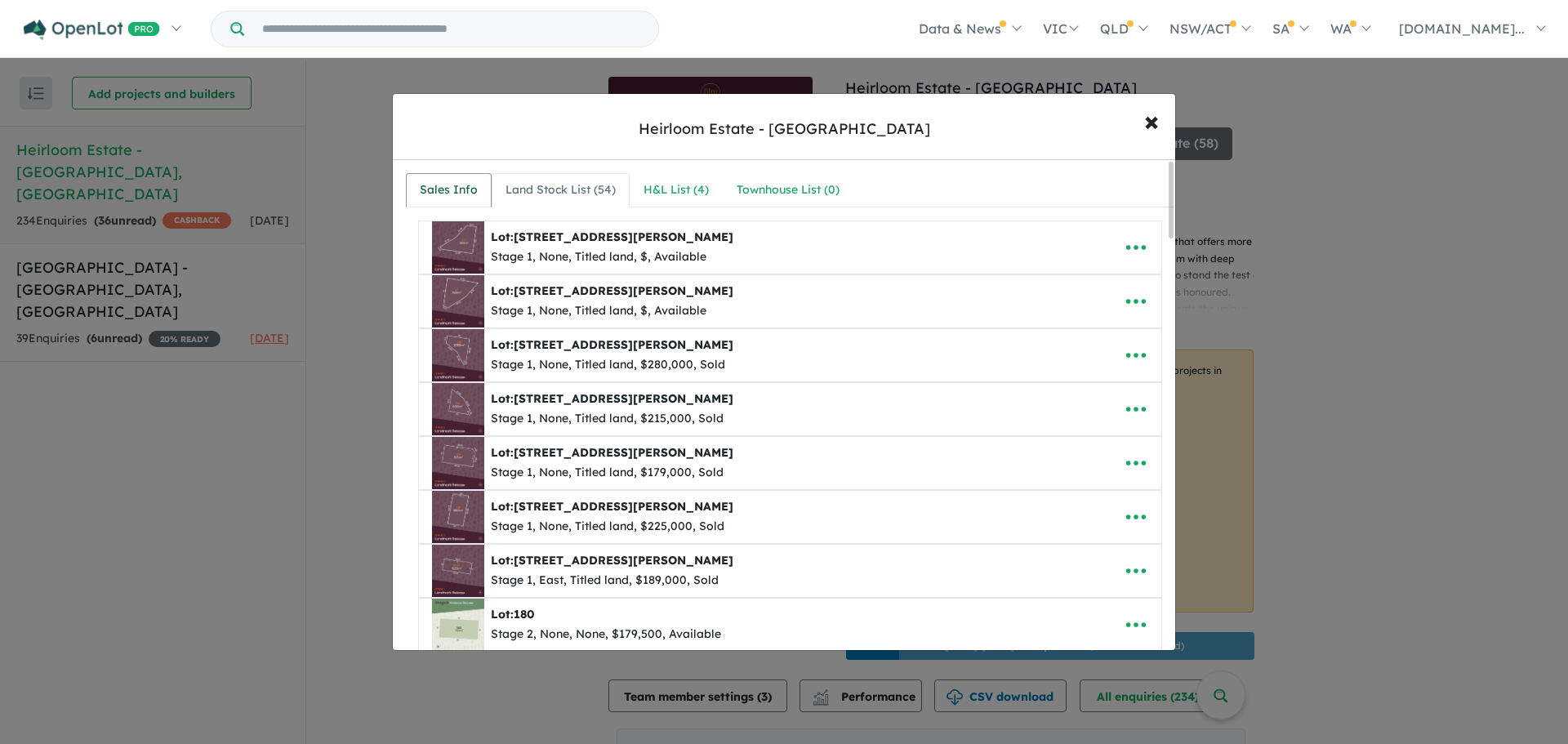
click at [433, 185] on div "Sales Info" at bounding box center [448, 190] width 58 height 19
